Goal: Navigation & Orientation: Find specific page/section

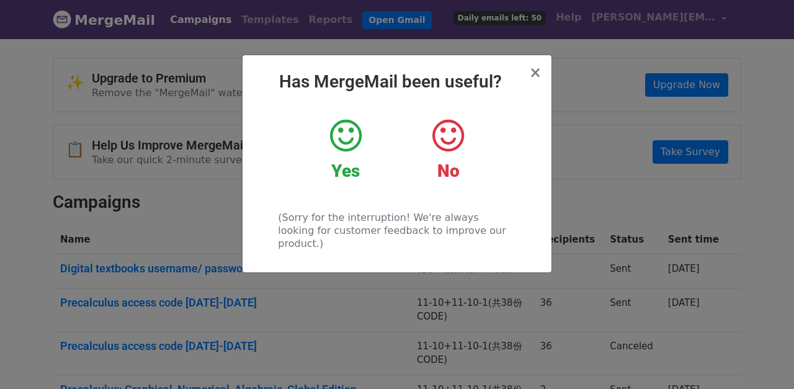
click at [359, 136] on icon at bounding box center [346, 135] width 32 height 37
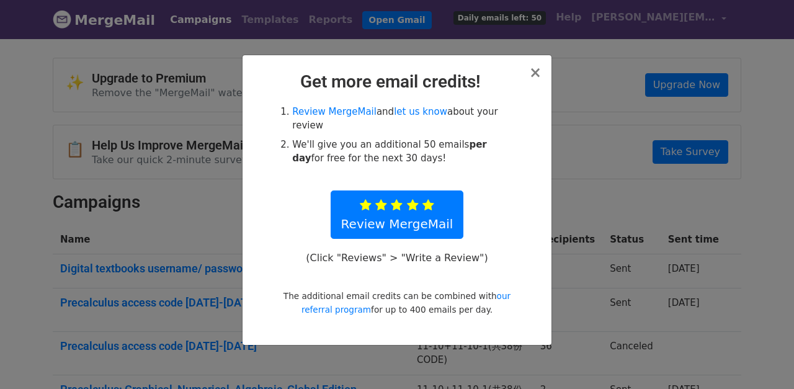
click at [545, 71] on div "× Get more email credits! Review MergeMail and let us know about your review We…" at bounding box center [397, 200] width 309 height 290
click at [538, 71] on span "×" at bounding box center [535, 72] width 12 height 17
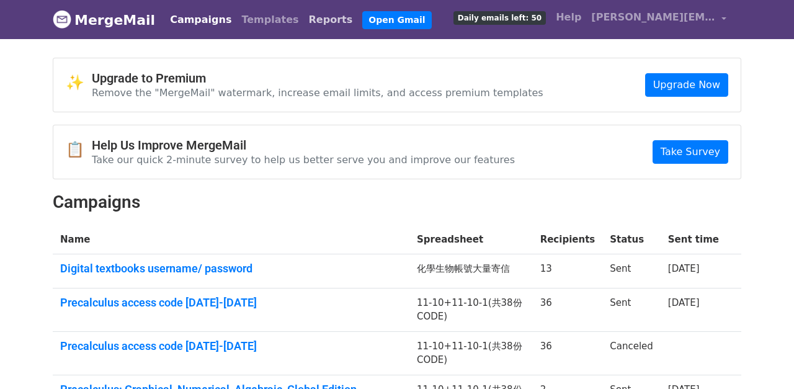
click at [306, 16] on link "Reports" at bounding box center [331, 19] width 54 height 25
